Goal: Task Accomplishment & Management: Manage account settings

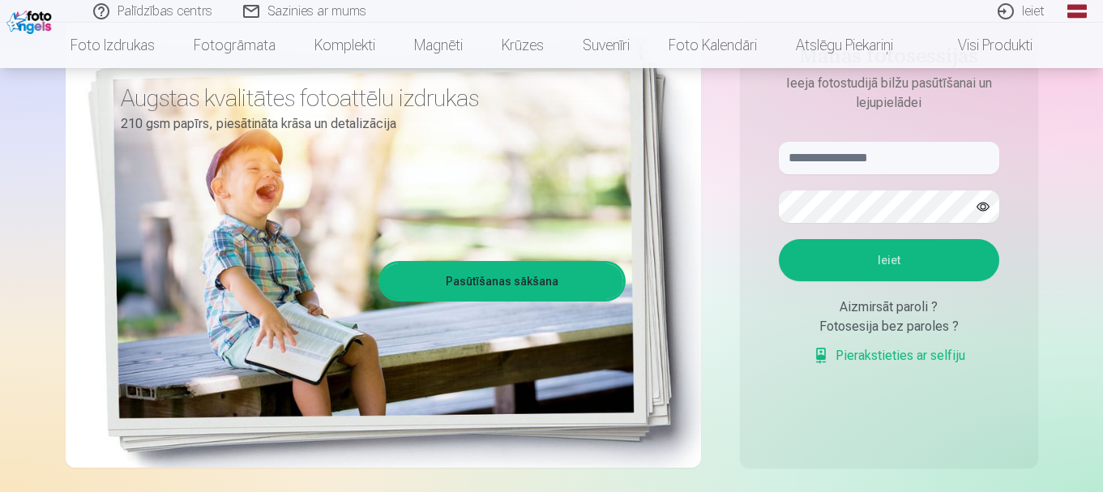
scroll to position [63, 0]
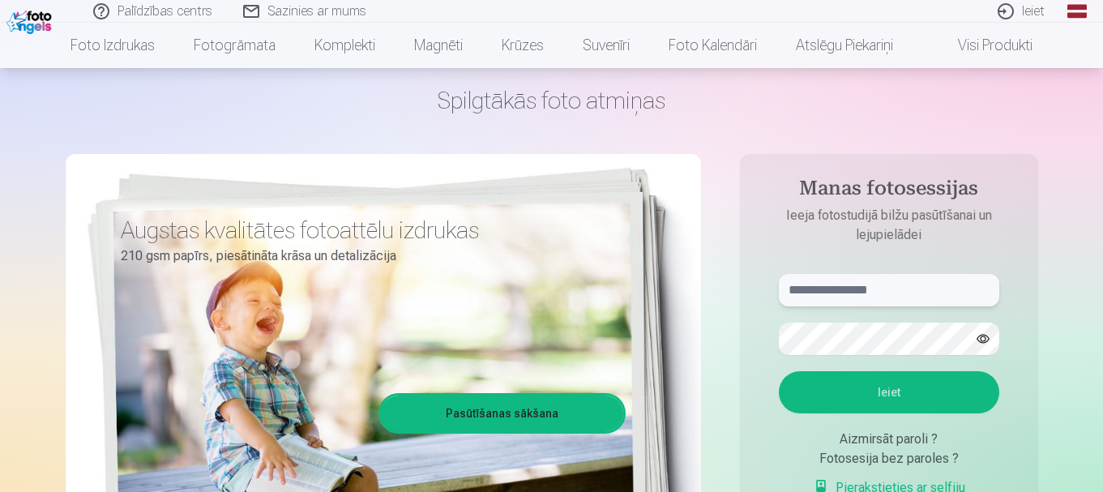
click at [860, 286] on input "text" at bounding box center [889, 290] width 220 height 32
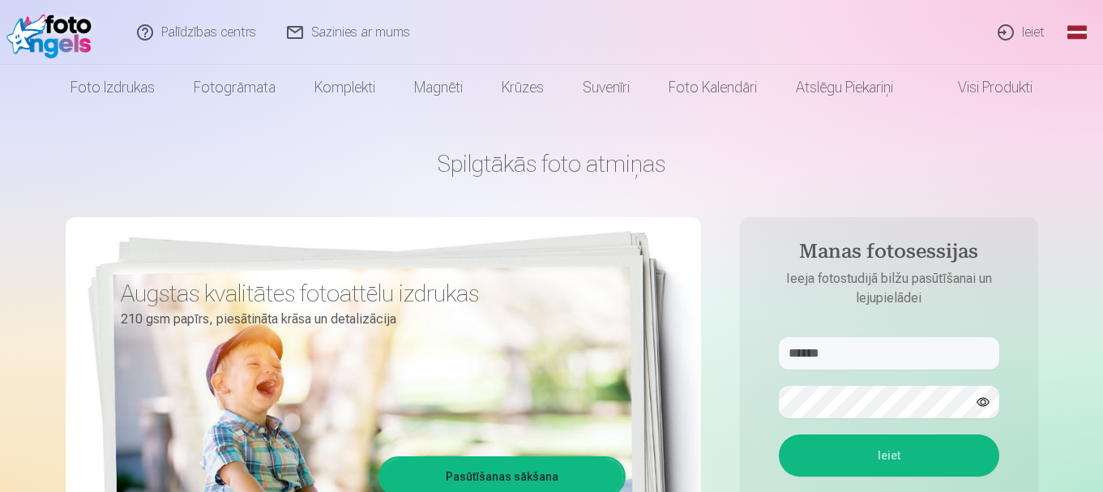
click at [871, 457] on button "Ieiet" at bounding box center [889, 455] width 220 height 42
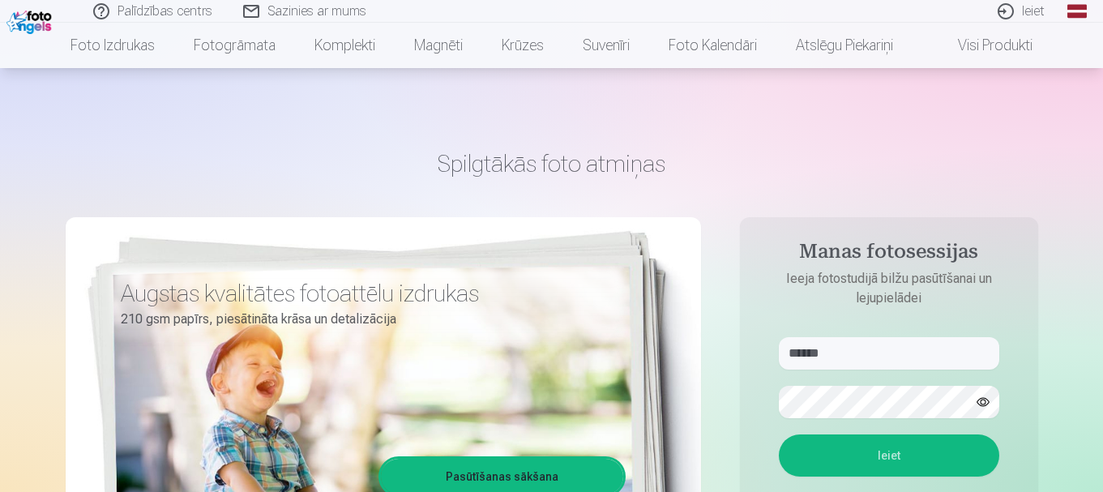
scroll to position [81, 0]
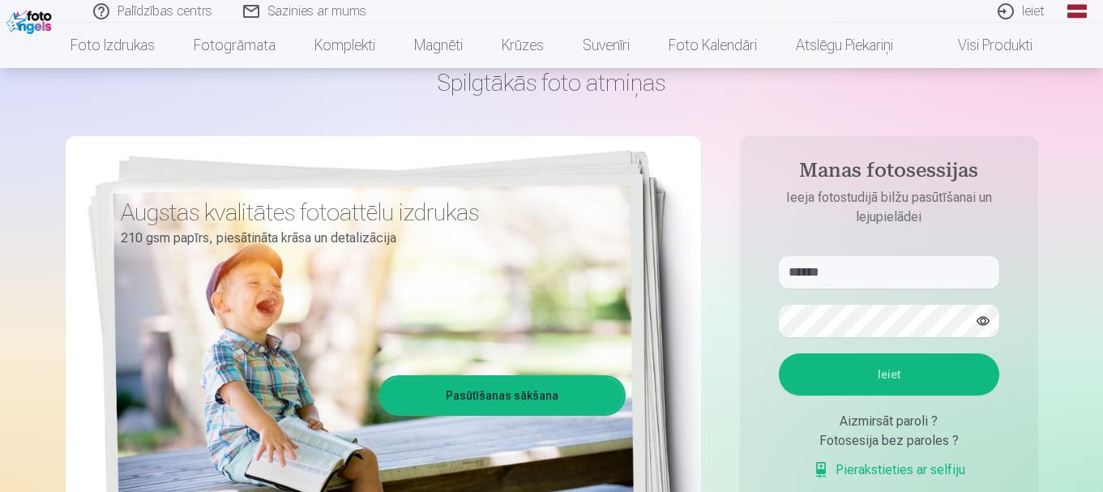
click at [888, 373] on button "Ieiet" at bounding box center [889, 374] width 220 height 42
click at [987, 324] on button "button" at bounding box center [982, 320] width 31 height 31
click at [870, 367] on button "Ieiet" at bounding box center [889, 374] width 220 height 42
click at [854, 269] on input "******" at bounding box center [889, 272] width 220 height 32
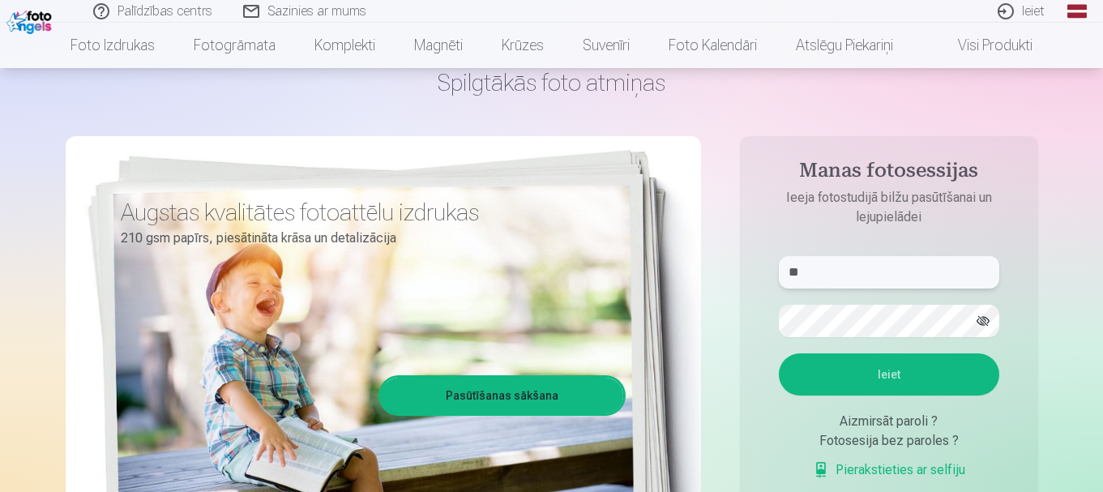
type input "*"
